Goal: Task Accomplishment & Management: Use online tool/utility

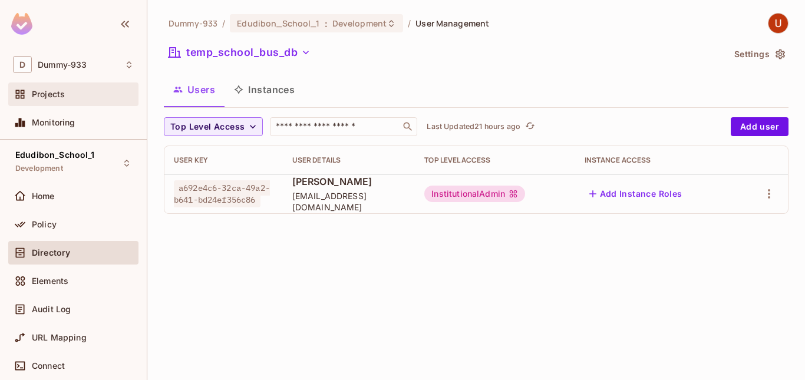
click at [49, 95] on span "Projects" at bounding box center [48, 94] width 33 height 9
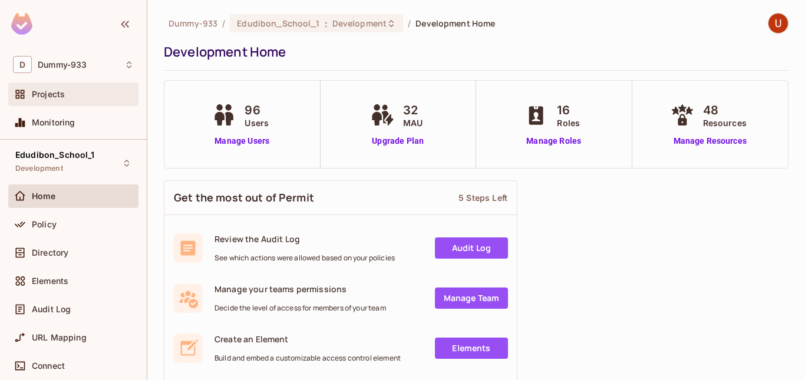
click at [68, 95] on div "Projects" at bounding box center [83, 94] width 102 height 9
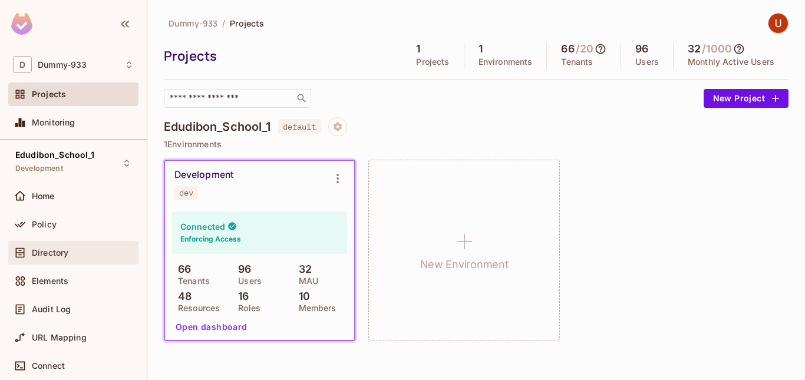
click at [62, 256] on span "Directory" at bounding box center [50, 252] width 37 height 9
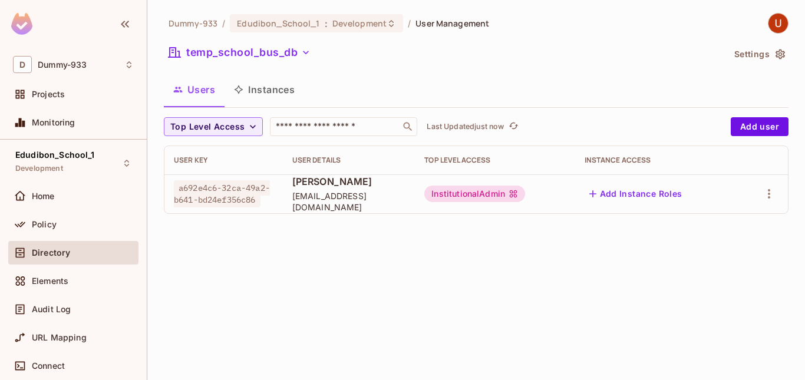
click at [329, 273] on div "Dummy-933 / Edudibon_School_1 : Development / User Management temp_school_bus_d…" at bounding box center [476, 190] width 658 height 380
click at [306, 52] on icon "button" at bounding box center [306, 53] width 12 height 12
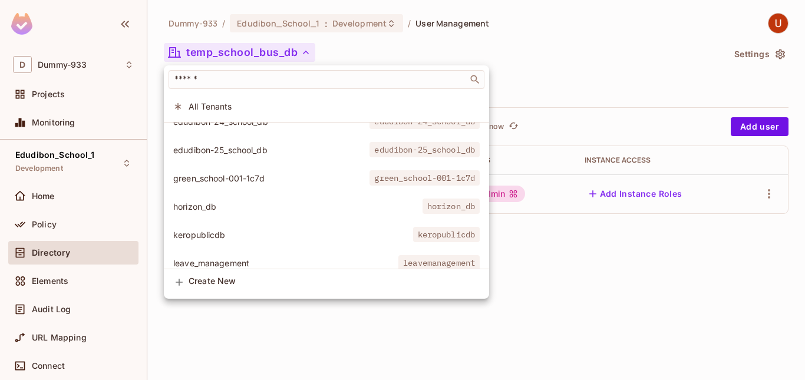
scroll to position [691, 0]
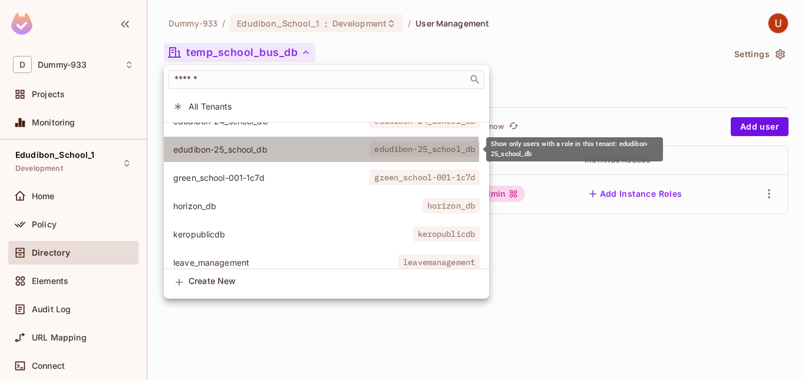
click at [214, 154] on span "edudibon-25_school_db" at bounding box center [271, 149] width 196 height 11
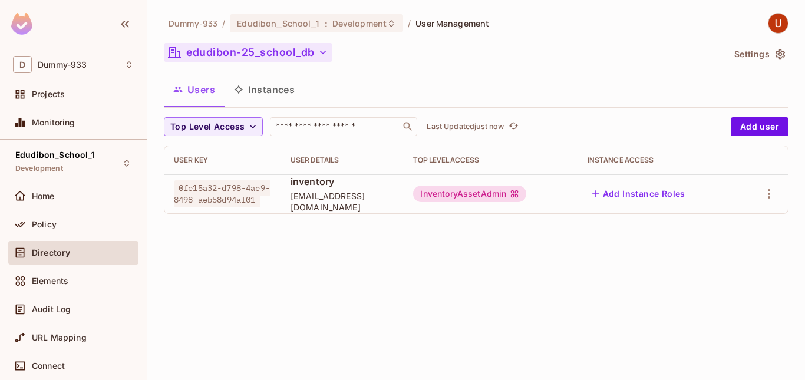
click at [323, 46] on button "edudibon-25_school_db" at bounding box center [248, 52] width 169 height 19
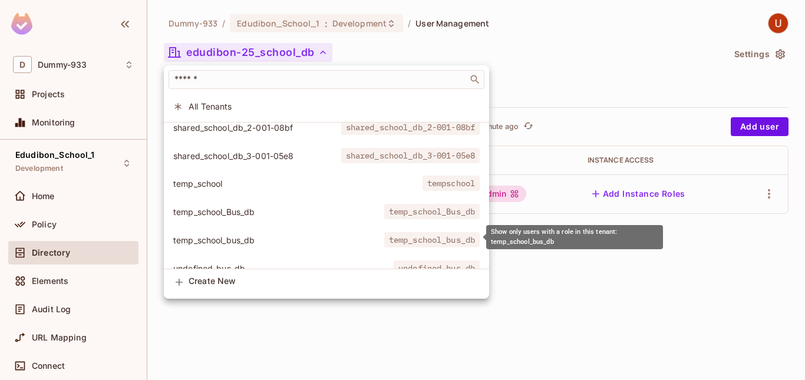
scroll to position [1615, 0]
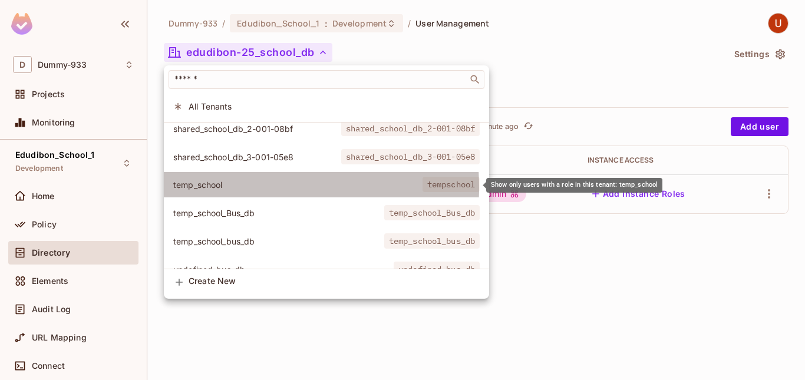
click at [209, 187] on span "temp_school" at bounding box center [297, 184] width 249 height 11
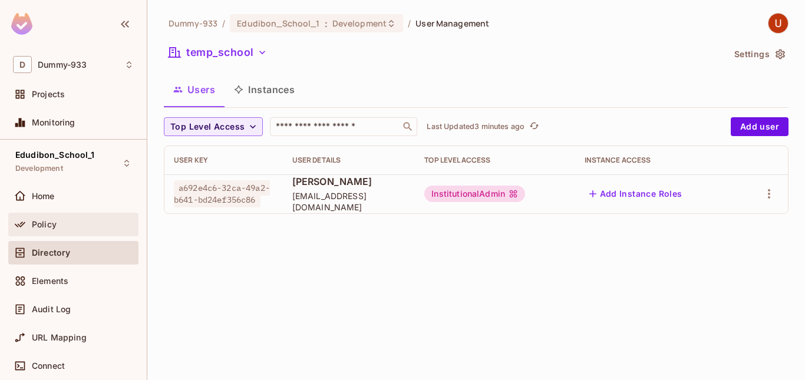
click at [45, 225] on span "Policy" at bounding box center [44, 224] width 25 height 9
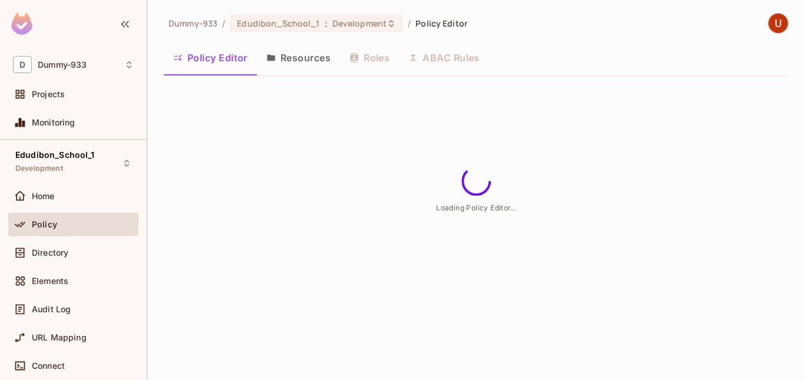
click at [290, 53] on button "Resources" at bounding box center [298, 57] width 83 height 29
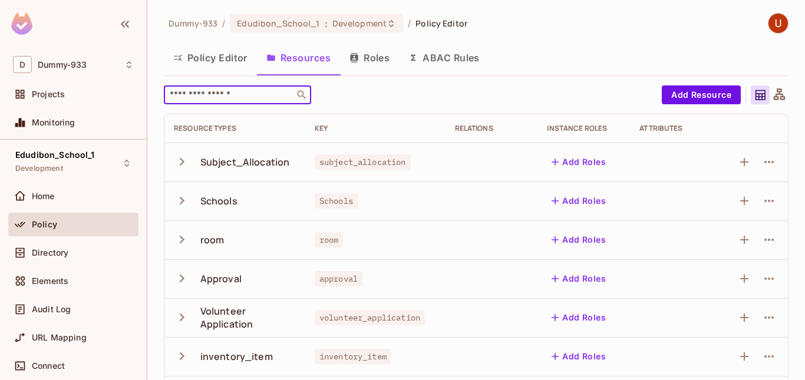
click at [249, 94] on input "text" at bounding box center [229, 95] width 124 height 12
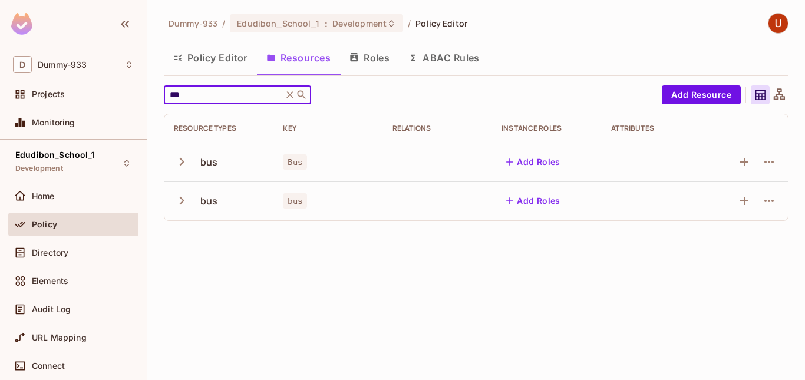
type input "***"
click at [318, 273] on div "Dummy-933 / Edudibon_School_1 : Development / Policy Editor Policy Editor Resou…" at bounding box center [476, 190] width 658 height 380
click at [180, 165] on icon "button" at bounding box center [182, 162] width 5 height 8
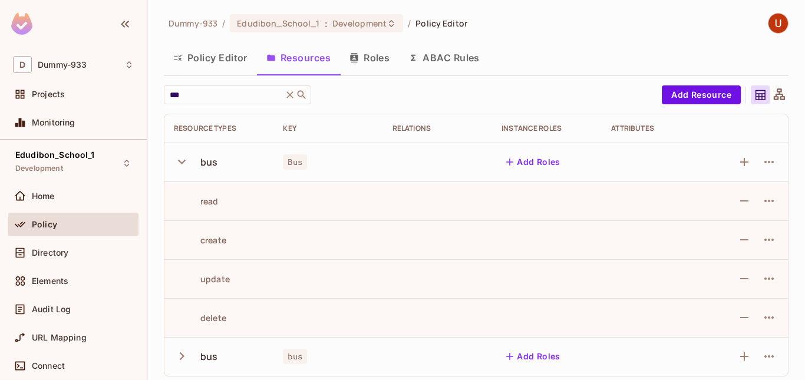
scroll to position [6, 0]
